Goal: Check status: Check status

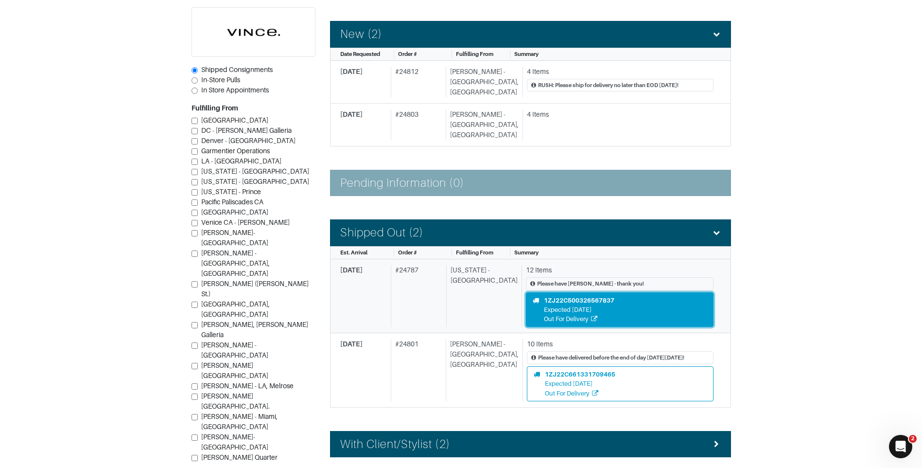
drag, startPoint x: 0, startPoint y: 0, endPoint x: 557, endPoint y: 298, distance: 632.0
click at [557, 314] on div "Out For Delivery" at bounding box center [579, 318] width 70 height 9
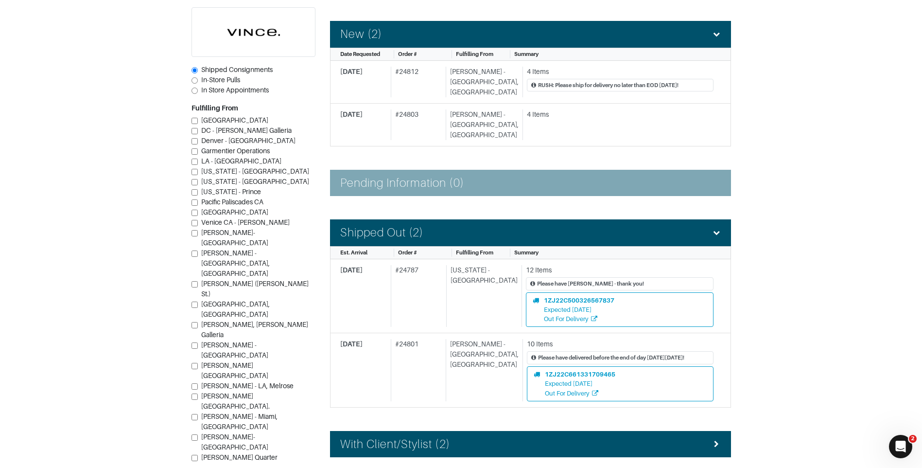
click at [776, 170] on section "| Retail Solutions Hi, Vince M ! Menu Home Logout Home Orders Shipped Consignme…" at bounding box center [461, 292] width 922 height 876
click at [421, 276] on div "# 24787" at bounding box center [417, 296] width 52 height 62
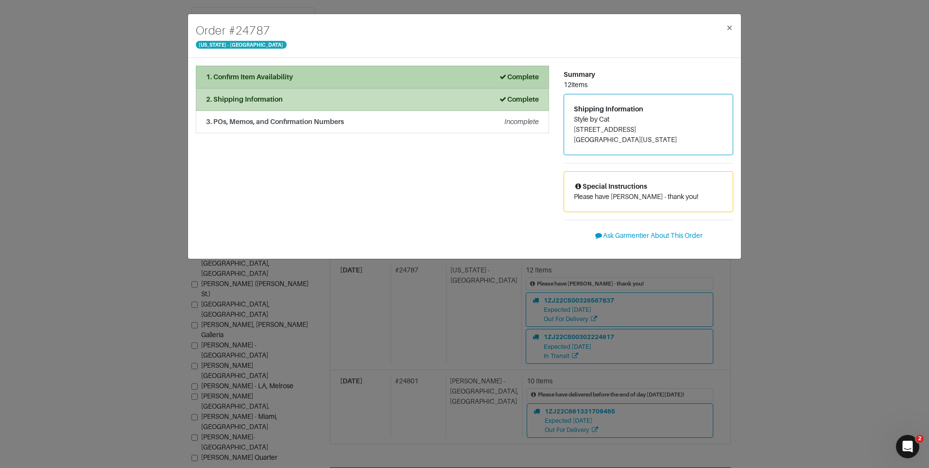
click at [376, 78] on div "1. Confirm Item Availability Complete" at bounding box center [372, 77] width 333 height 10
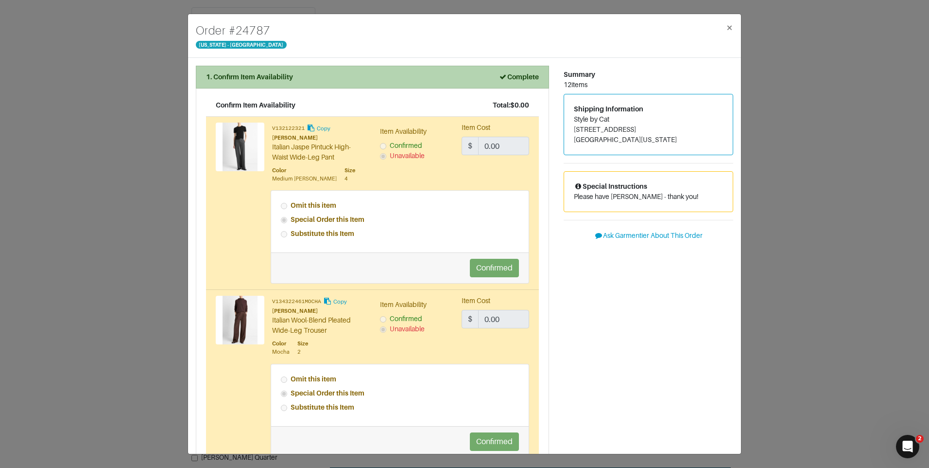
click at [494, 83] on li "1. Confirm Item Availability Complete" at bounding box center [372, 77] width 353 height 23
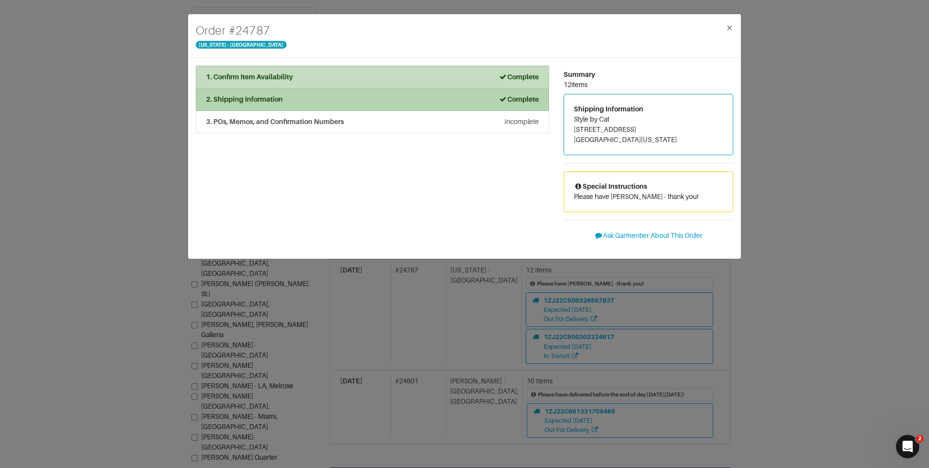
drag, startPoint x: 437, startPoint y: 91, endPoint x: 433, endPoint y: 98, distance: 7.4
click at [436, 93] on li "2. Shipping Information Complete" at bounding box center [372, 99] width 353 height 22
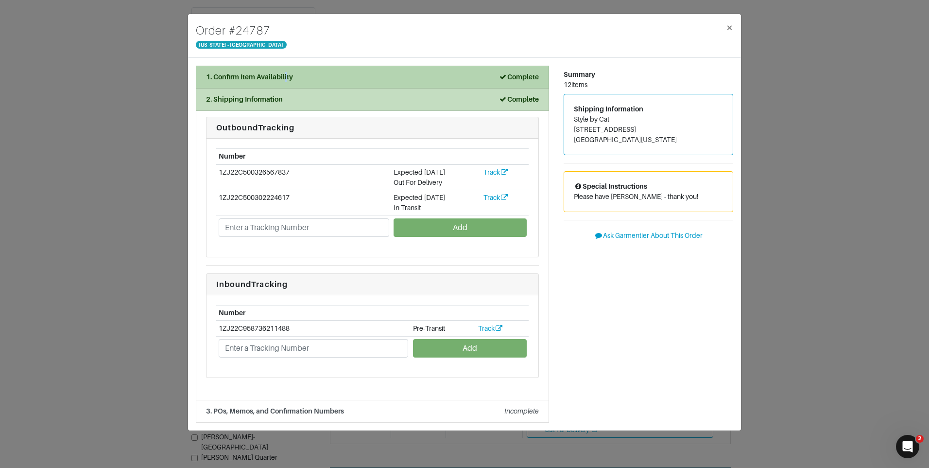
click at [286, 73] on div "1. Confirm Item Availability" at bounding box center [249, 77] width 87 height 10
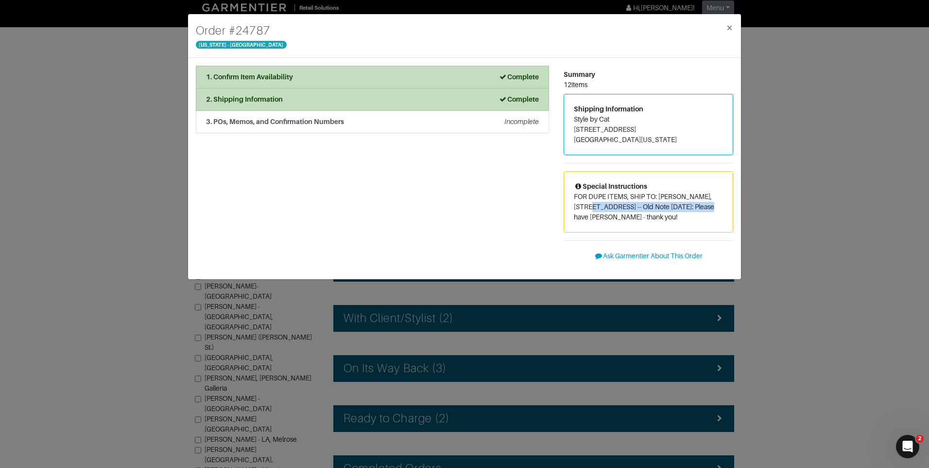
drag, startPoint x: 574, startPoint y: 208, endPoint x: 701, endPoint y: 206, distance: 126.4
click at [701, 206] on p "FOR DUPE ITEMS, SHIP TO: [PERSON_NAME], [STREET_ADDRESS] -- Old Note [DATE]: Pl…" at bounding box center [648, 206] width 149 height 31
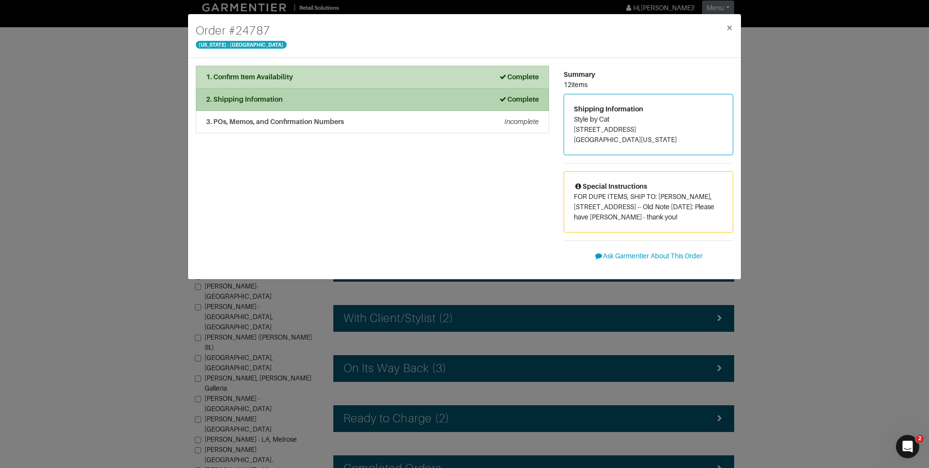
click at [330, 94] on div "2. Shipping Information Complete" at bounding box center [372, 99] width 333 height 10
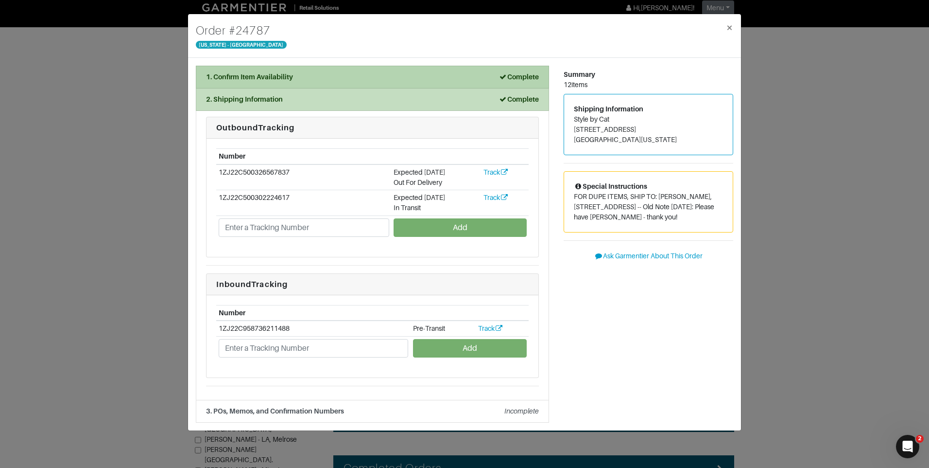
click at [299, 82] on li "1. Confirm Item Availability Complete" at bounding box center [372, 77] width 353 height 23
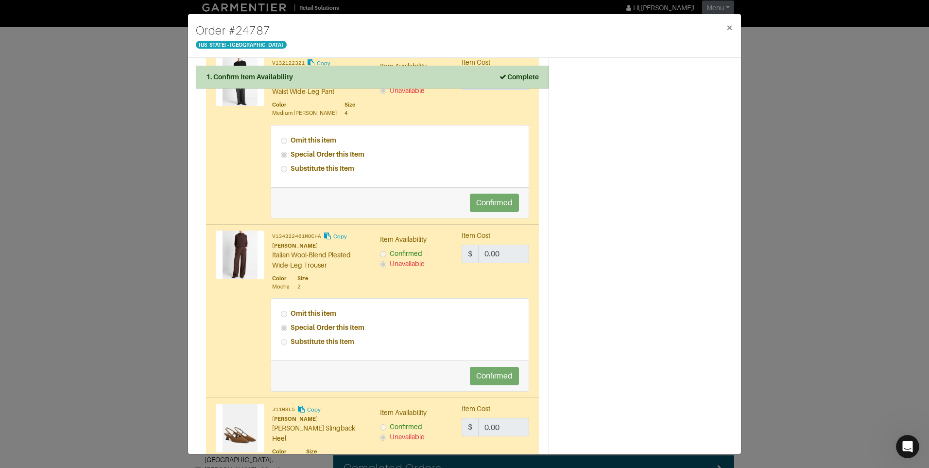
scroll to position [1792, 0]
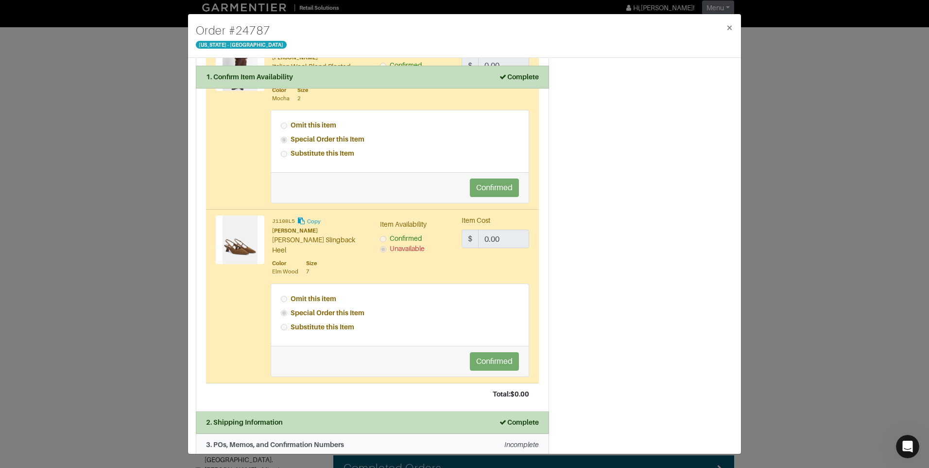
click at [332, 417] on div "2. Shipping Information Complete" at bounding box center [372, 422] width 333 height 10
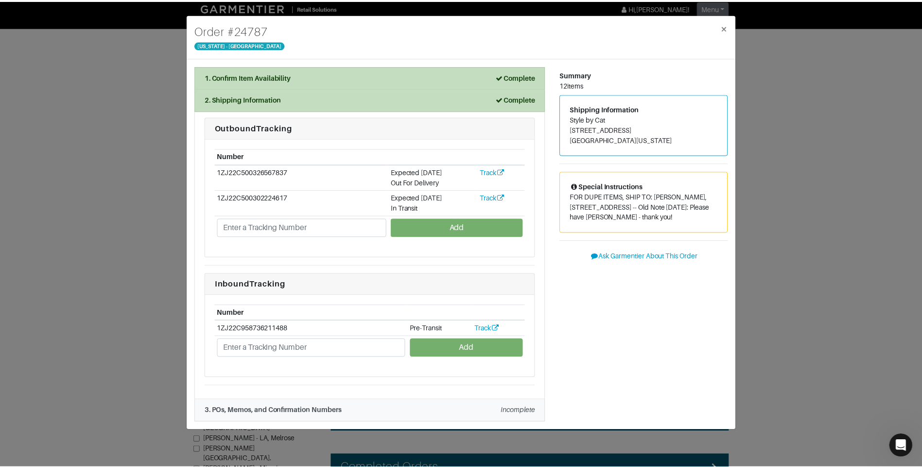
scroll to position [0, 0]
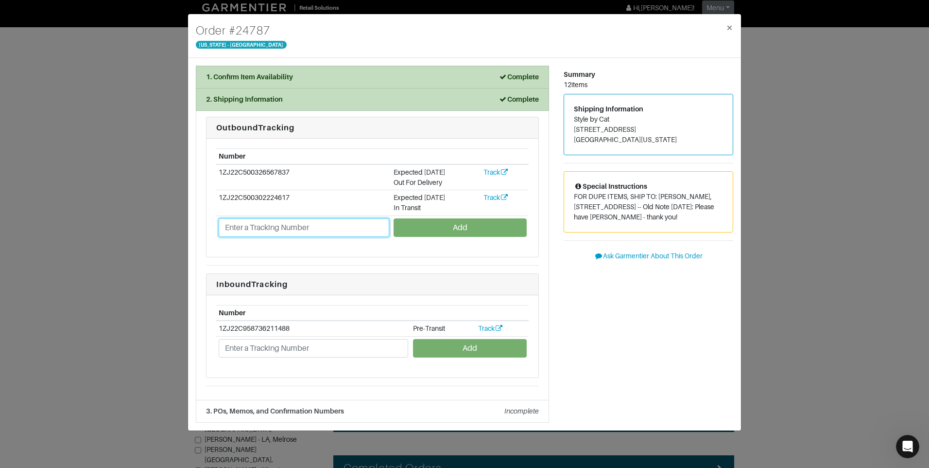
click at [318, 228] on input "text" at bounding box center [304, 227] width 171 height 18
paste input "1ZJ22C951303043575"
type input "1ZJ22C951303043575"
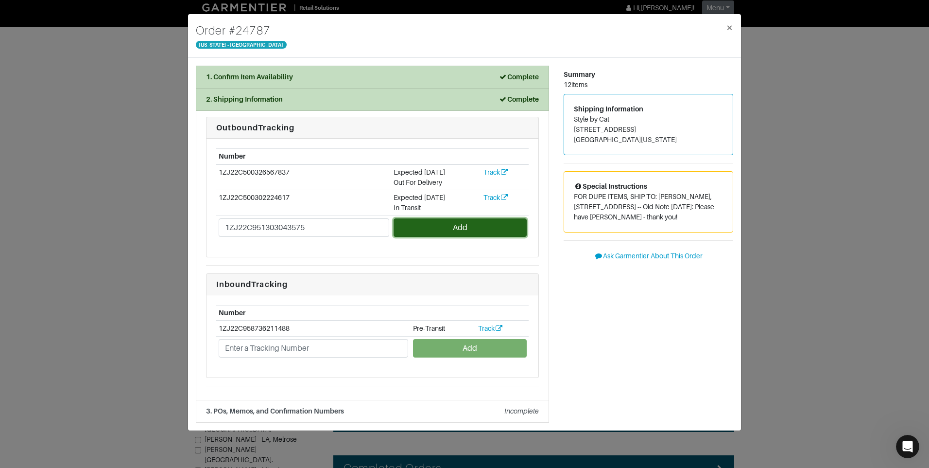
click at [403, 227] on button "Add" at bounding box center [460, 227] width 133 height 18
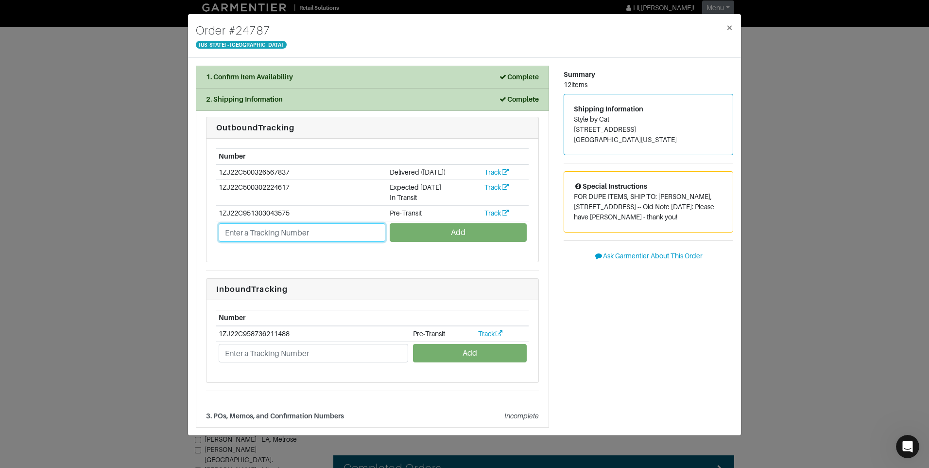
click at [314, 233] on input "text" at bounding box center [302, 232] width 167 height 18
type input "1ZJ22C951310017189"
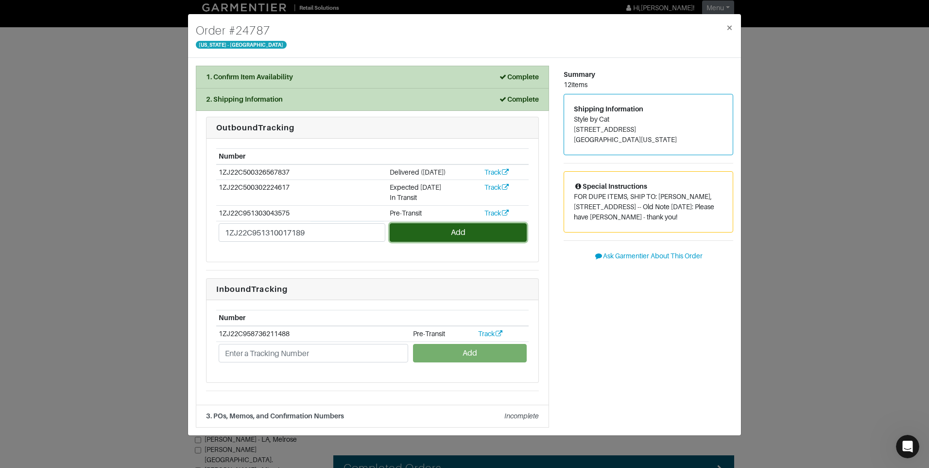
click at [408, 225] on button "Add" at bounding box center [458, 232] width 137 height 18
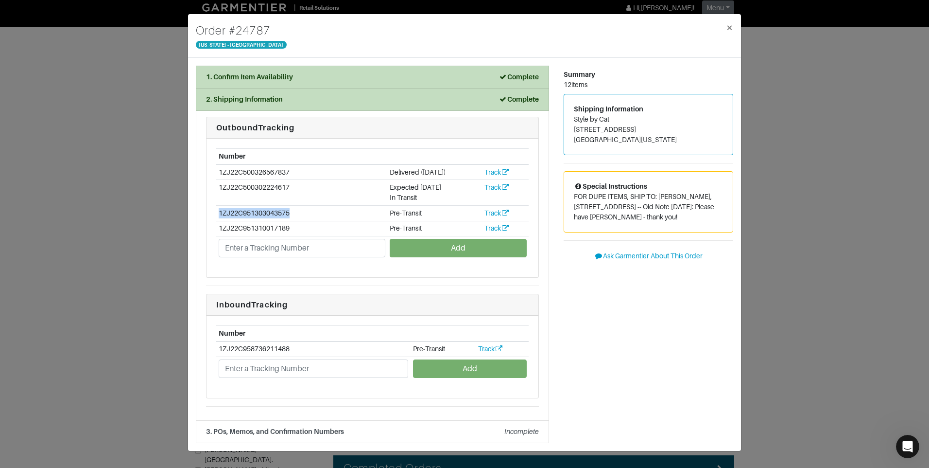
drag, startPoint x: 297, startPoint y: 212, endPoint x: 220, endPoint y: 212, distance: 77.3
click at [220, 212] on td "1ZJ22C951303043575" at bounding box center [301, 213] width 171 height 16
copy td "1ZJ22C951303043575"
click at [813, 100] on div "Order # 24787 New York - 5th Avenue × 1. Confirm Item Availability Complete Con…" at bounding box center [464, 234] width 929 height 468
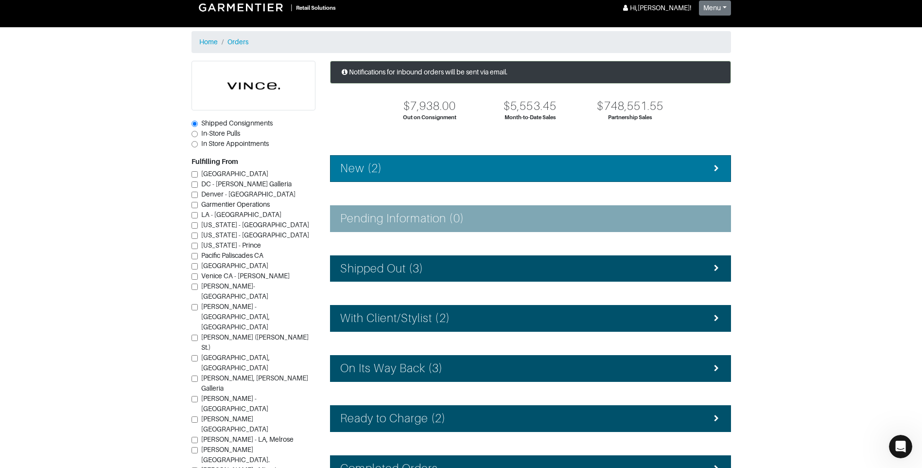
click at [549, 180] on li "New (2)" at bounding box center [530, 168] width 401 height 27
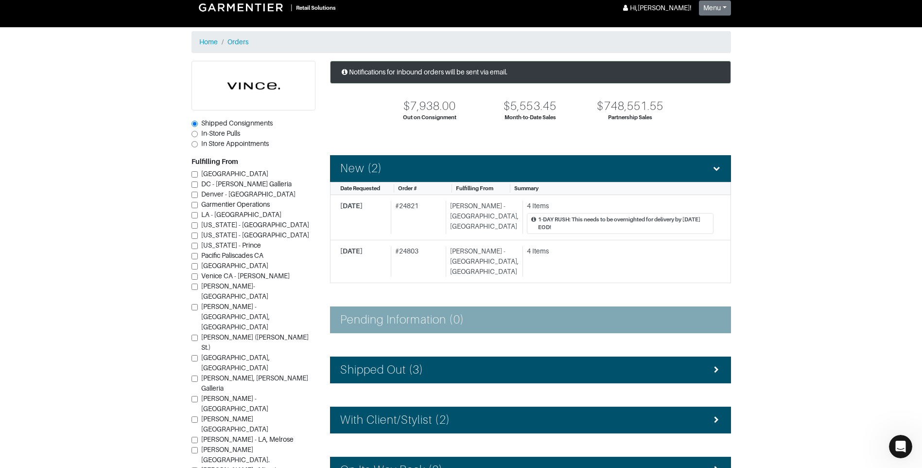
click at [852, 121] on section "| Retail Solutions Hi, Vince M ! Menu Home Logout Home Orders Shipped Consignme…" at bounding box center [461, 302] width 922 height 629
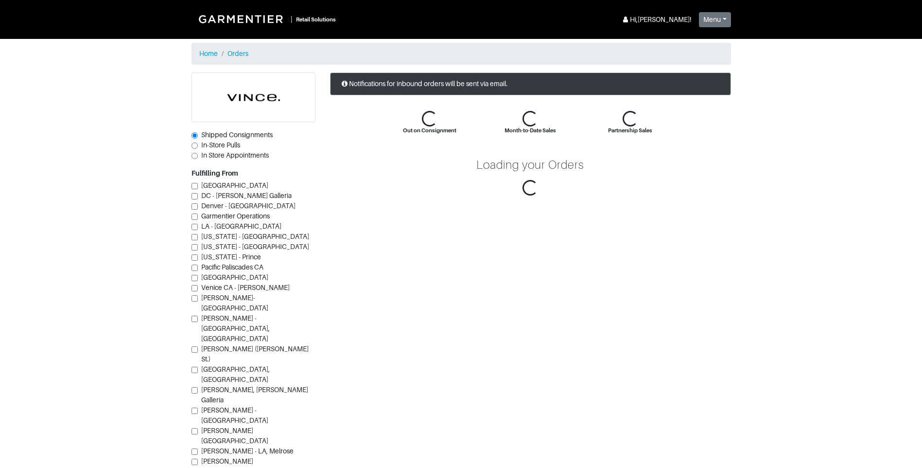
scroll to position [12, 0]
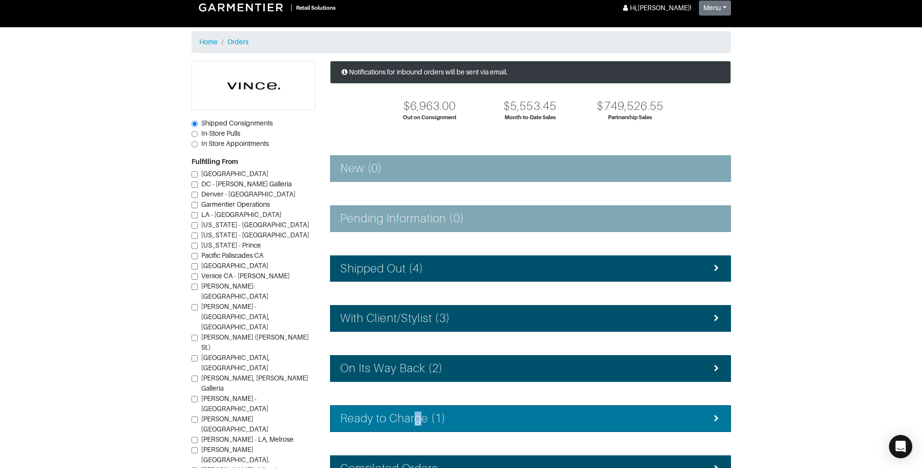
click at [419, 421] on h4 "Ready to Charge (1)" at bounding box center [393, 418] width 106 height 14
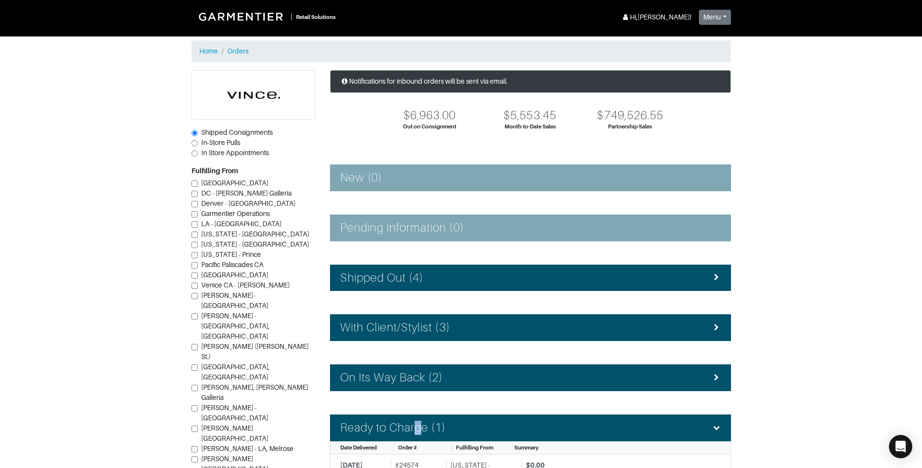
scroll to position [0, 0]
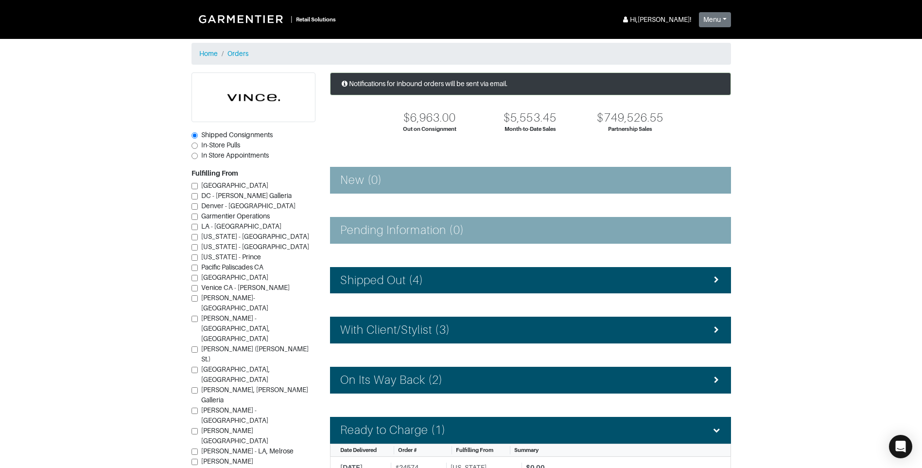
click at [892, 337] on section "| Retail Solutions Hi, [PERSON_NAME] ! Menu Home Logout Home Orders Shipped Con…" at bounding box center [461, 286] width 922 height 573
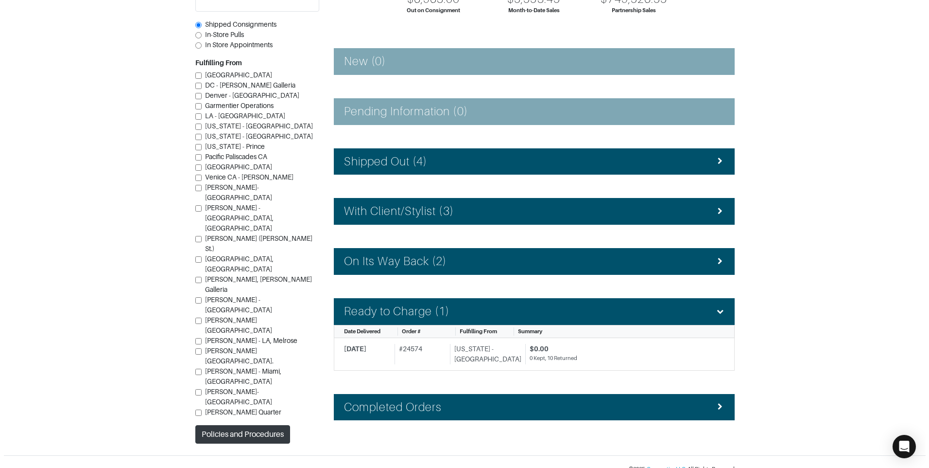
scroll to position [132, 0]
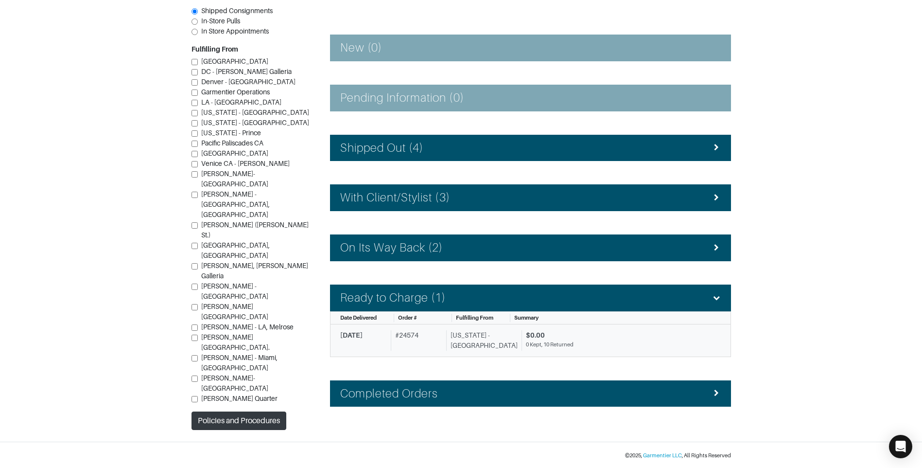
click at [526, 337] on div "$0.00" at bounding box center [620, 335] width 188 height 10
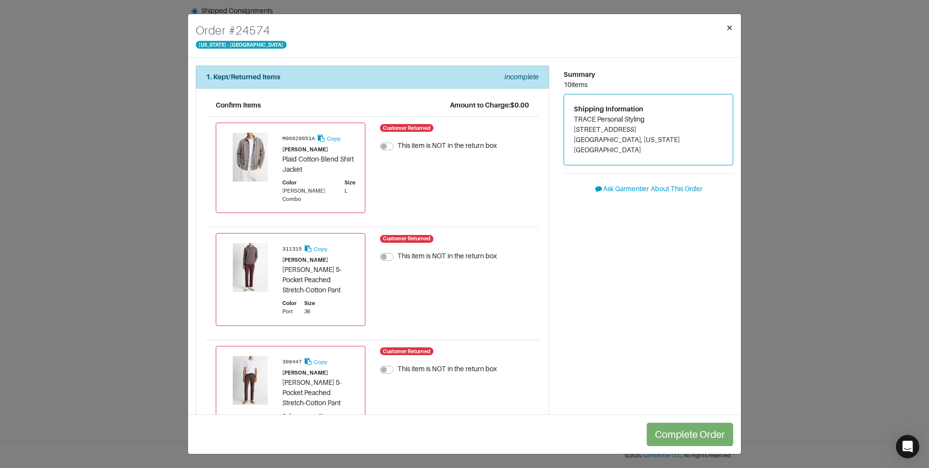
click at [725, 28] on button "×" at bounding box center [729, 27] width 23 height 27
